Goal: Task Accomplishment & Management: Manage account settings

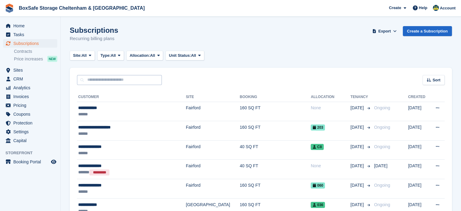
click at [119, 80] on input "text" at bounding box center [119, 80] width 85 height 10
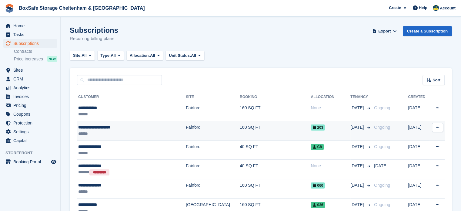
click at [186, 132] on td "Fairford" at bounding box center [213, 130] width 54 height 19
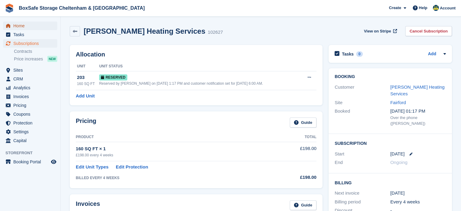
click at [28, 25] on span "Home" at bounding box center [31, 26] width 36 height 8
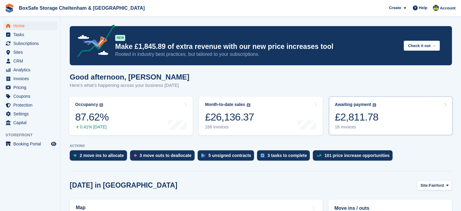
click at [383, 110] on link "Awaiting payment The total outstanding balance on all open invoices. £2,811.78 …" at bounding box center [391, 115] width 124 height 38
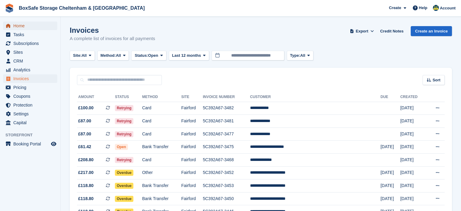
click at [33, 27] on span "Home" at bounding box center [31, 26] width 36 height 8
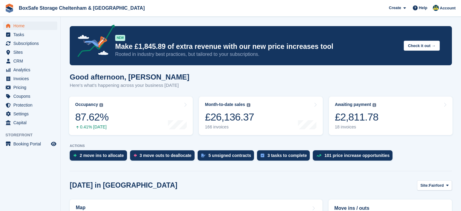
scroll to position [142, 0]
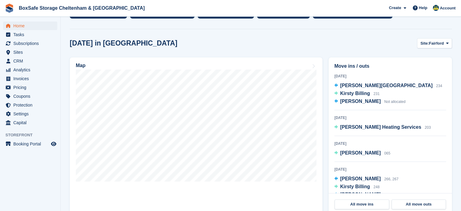
drag, startPoint x: 0, startPoint y: 0, endPoint x: 290, endPoint y: 30, distance: 291.7
click at [290, 30] on section "NEW Make £1,845.89 of extra revenue with our new price increases tool Rooted in…" at bounding box center [261, 167] width 400 height 618
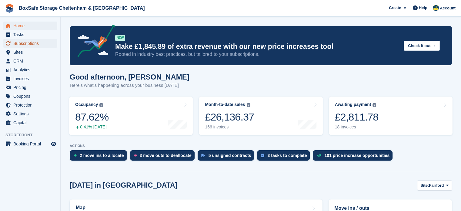
click at [33, 45] on span "Subscriptions" at bounding box center [31, 43] width 36 height 8
